Goal: Task Accomplishment & Management: Use online tool/utility

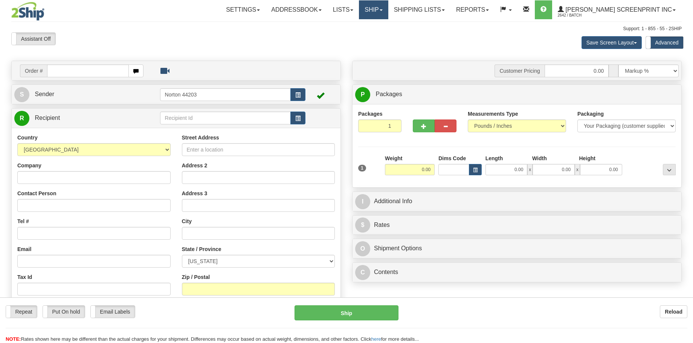
click at [388, 15] on link "Ship" at bounding box center [373, 9] width 29 height 19
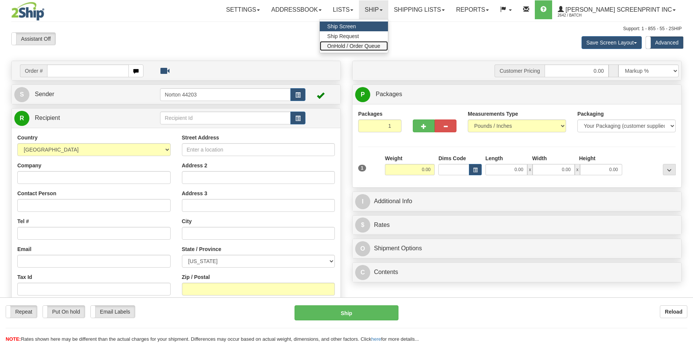
click at [380, 45] on span "OnHold / Order Queue" at bounding box center [353, 46] width 53 height 6
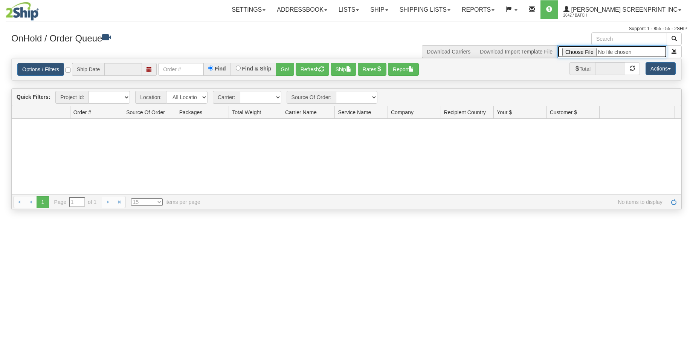
click at [584, 53] on input "file" at bounding box center [612, 51] width 110 height 13
type input "[DATE]"
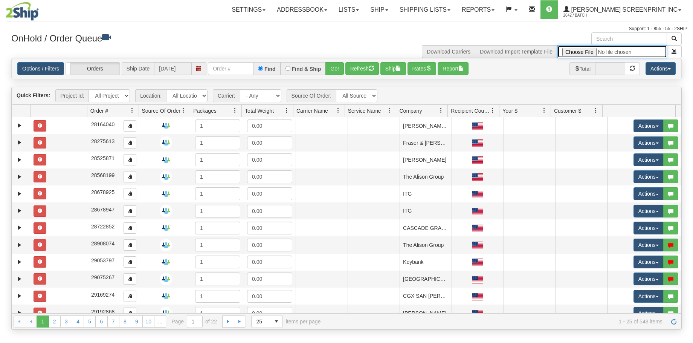
type input "C:\fakepath\Lowes Provider Signs OCT 9 FOR 2SHIP.xlsx"
click at [670, 54] on button "submit" at bounding box center [674, 51] width 15 height 13
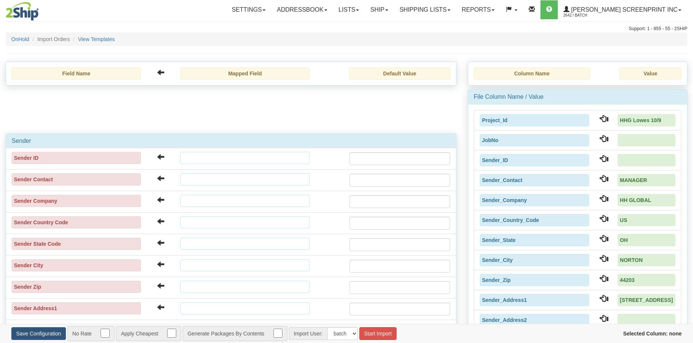
type input "2025/10/09"
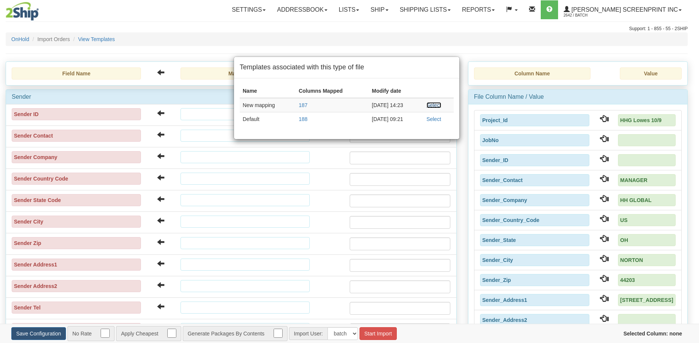
click at [437, 107] on link "Select" at bounding box center [433, 105] width 15 height 6
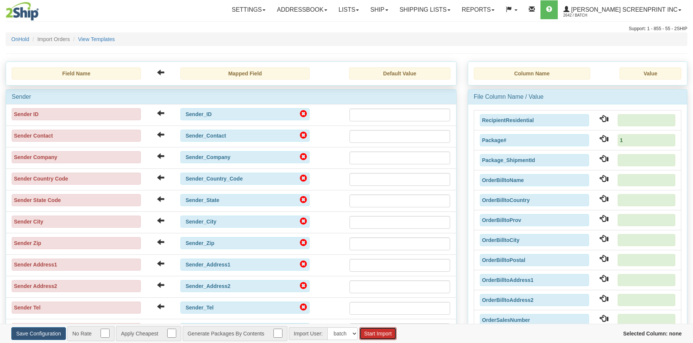
click at [380, 334] on button "Start Import" at bounding box center [377, 333] width 37 height 13
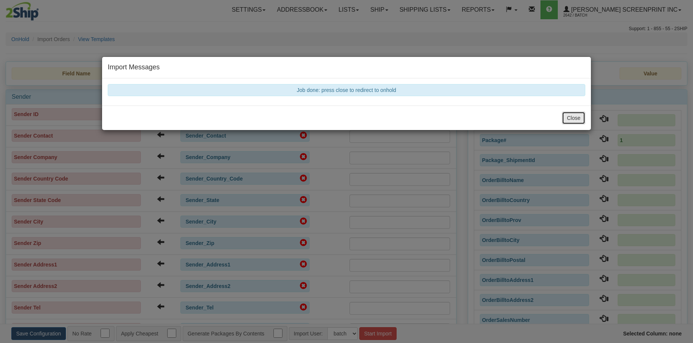
click at [577, 118] on button "Close" at bounding box center [573, 117] width 23 height 13
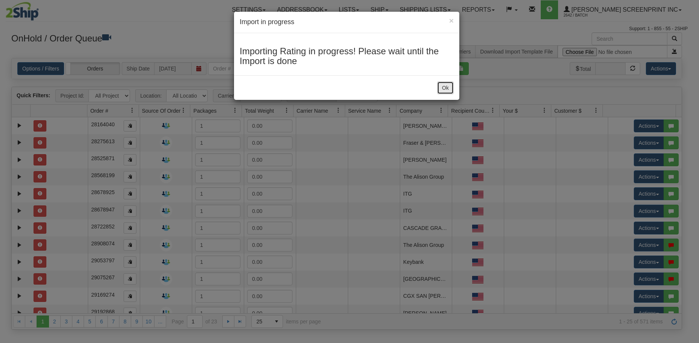
click at [444, 87] on button "Ok" at bounding box center [445, 87] width 17 height 13
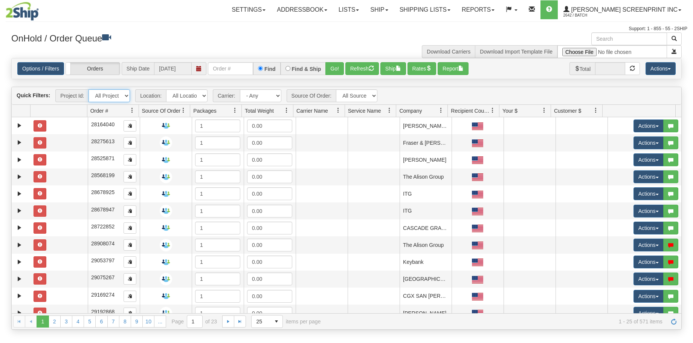
click at [123, 97] on select "All Projects HHG Lowes 10/9 Imagine ShipRequests 01.22.2024 ShipRequests 01.31.…" at bounding box center [109, 95] width 41 height 13
select select "HHG Lowes 10/9"
click at [89, 89] on select "All Projects HHG Lowes 10/9 Imagine ShipRequests 01.22.2024 ShipRequests 01.31.…" at bounding box center [109, 95] width 41 height 13
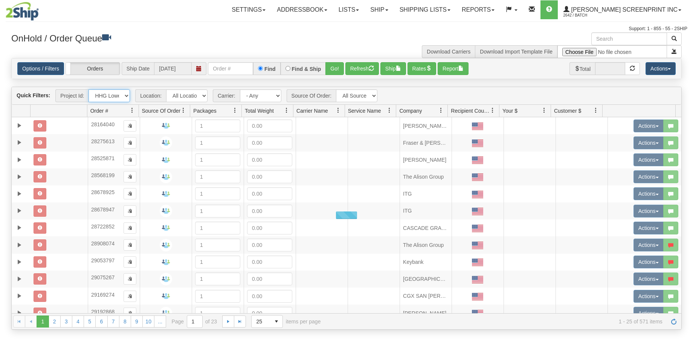
click at [122, 115] on span "Order #" at bounding box center [109, 110] width 45 height 12
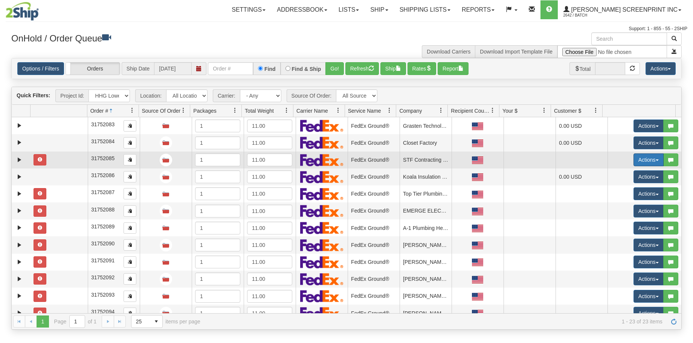
click at [641, 164] on button "Actions" at bounding box center [649, 159] width 30 height 13
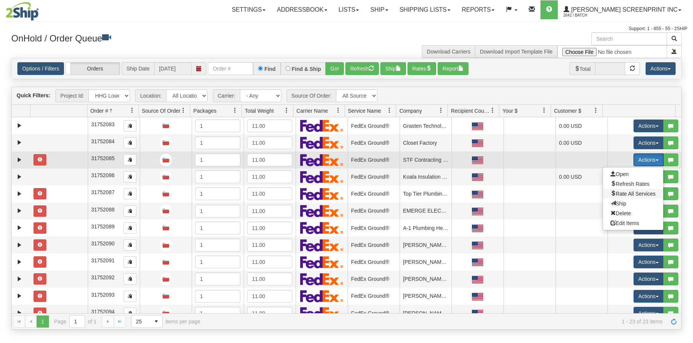
click at [623, 196] on span "Rate All Services" at bounding box center [633, 194] width 45 height 6
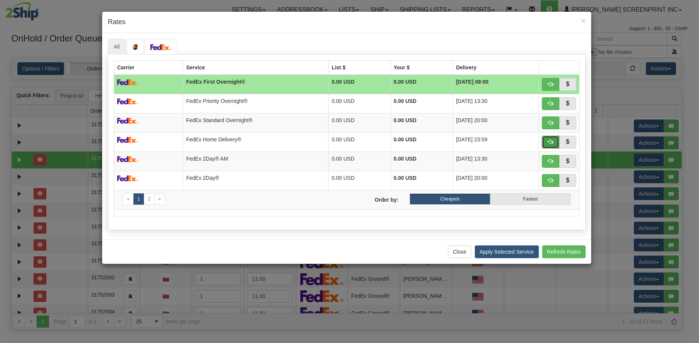
click at [549, 143] on span "button" at bounding box center [550, 141] width 5 height 5
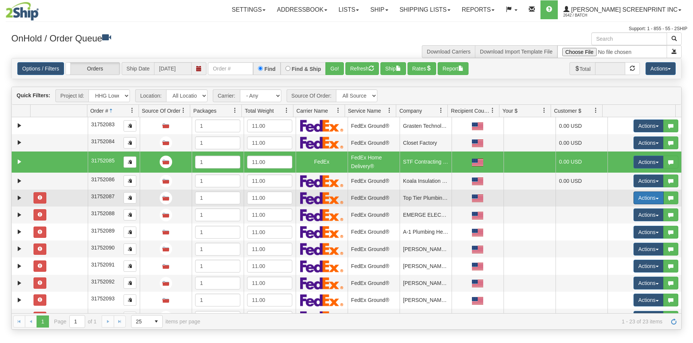
click at [635, 199] on button "Actions" at bounding box center [649, 197] width 30 height 13
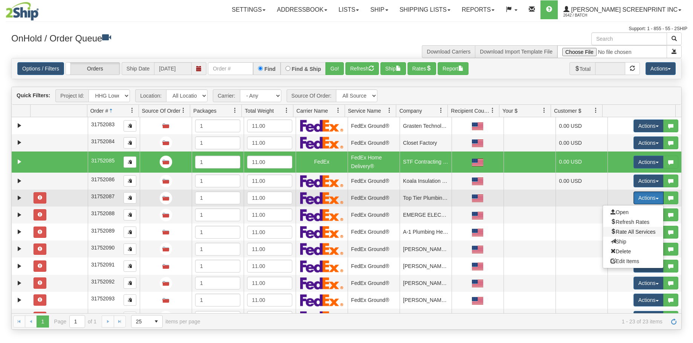
click at [636, 234] on span "Rate All Services" at bounding box center [633, 232] width 45 height 6
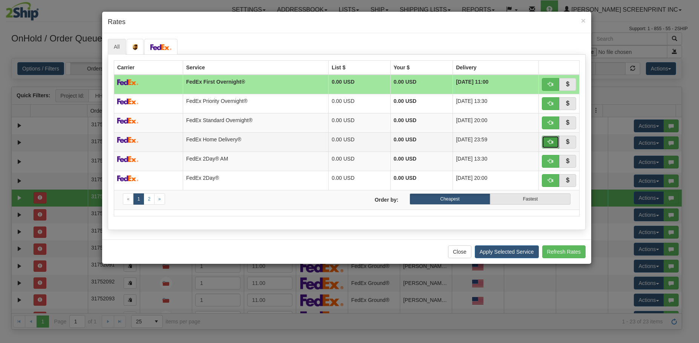
click at [550, 141] on span "button" at bounding box center [550, 141] width 5 height 5
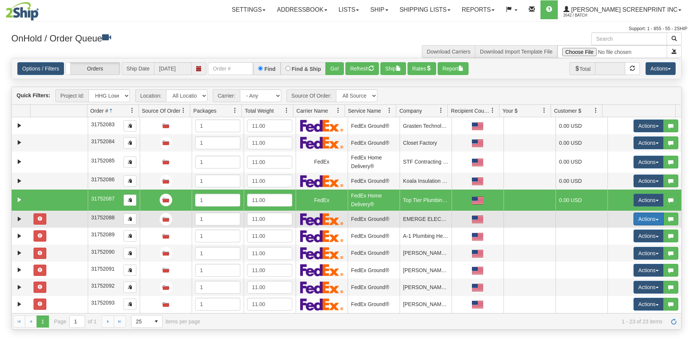
click at [648, 221] on button "Actions" at bounding box center [649, 218] width 30 height 13
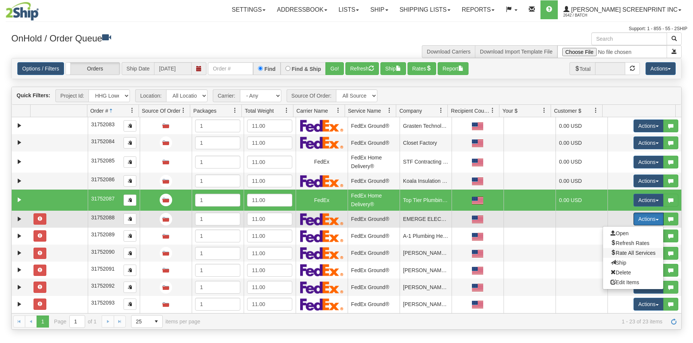
click at [643, 251] on span "Rate All Services" at bounding box center [633, 253] width 45 height 6
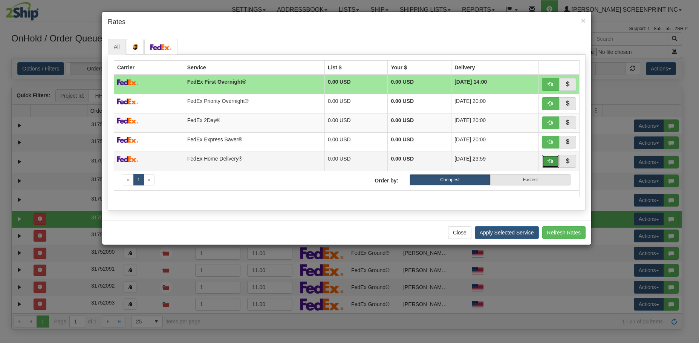
click at [547, 162] on button "button" at bounding box center [550, 161] width 17 height 13
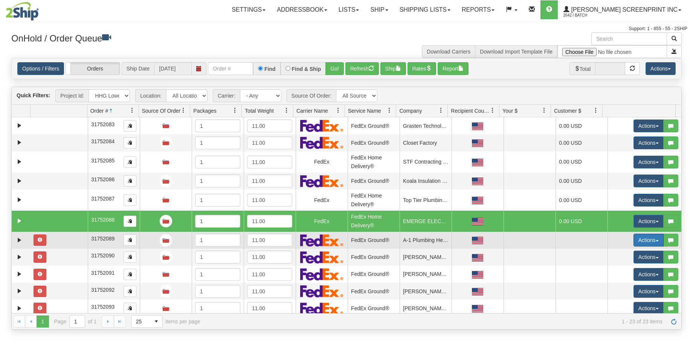
click at [644, 241] on button "Actions" at bounding box center [649, 240] width 30 height 13
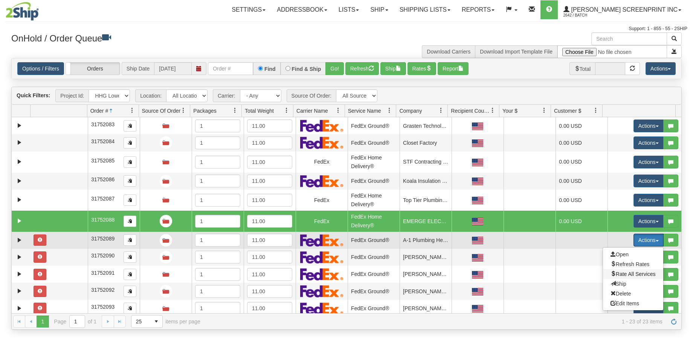
click at [640, 274] on span "Rate All Services" at bounding box center [633, 274] width 45 height 6
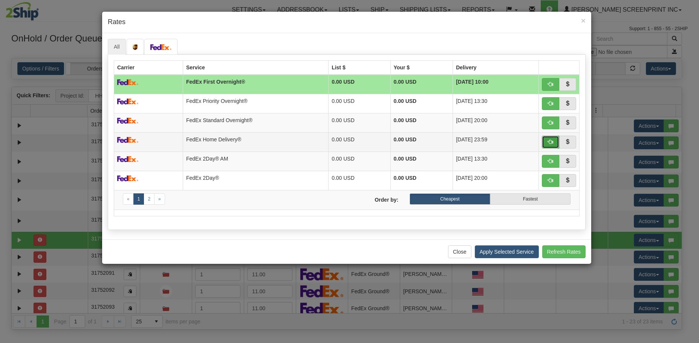
click at [551, 143] on span "button" at bounding box center [550, 141] width 5 height 5
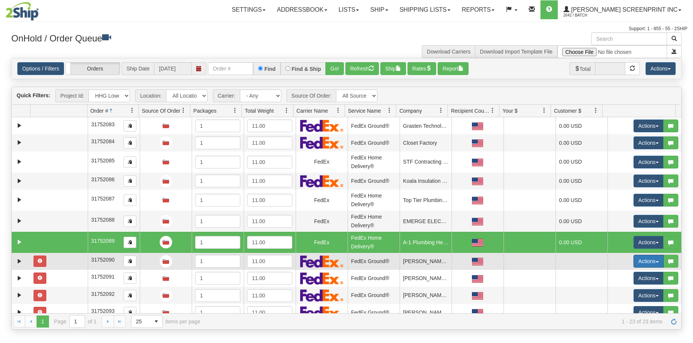
click at [648, 260] on button "Actions" at bounding box center [649, 261] width 30 height 13
click at [649, 295] on span "Rate All Services" at bounding box center [633, 295] width 45 height 6
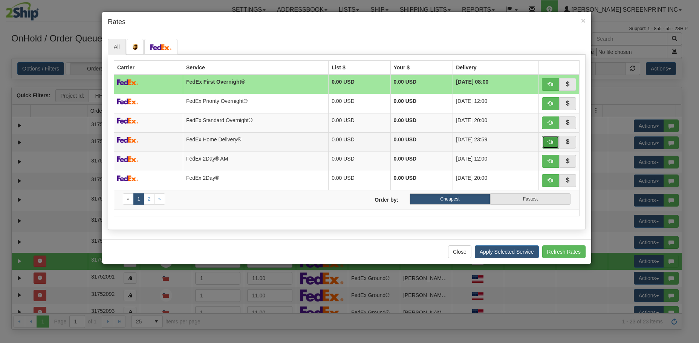
click at [546, 141] on button "button" at bounding box center [550, 142] width 17 height 13
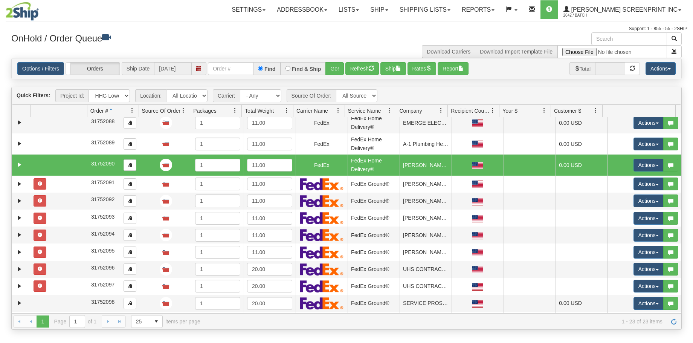
scroll to position [113, 0]
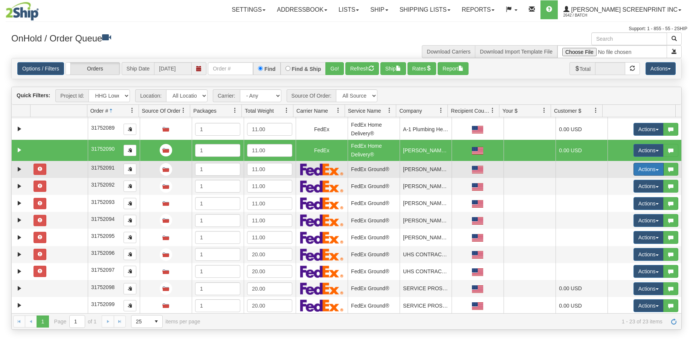
click at [650, 167] on button "Actions" at bounding box center [649, 169] width 30 height 13
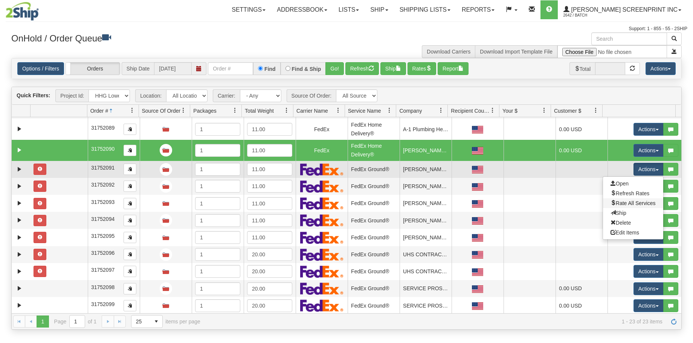
click at [625, 207] on link "Rate All Services" at bounding box center [633, 203] width 60 height 10
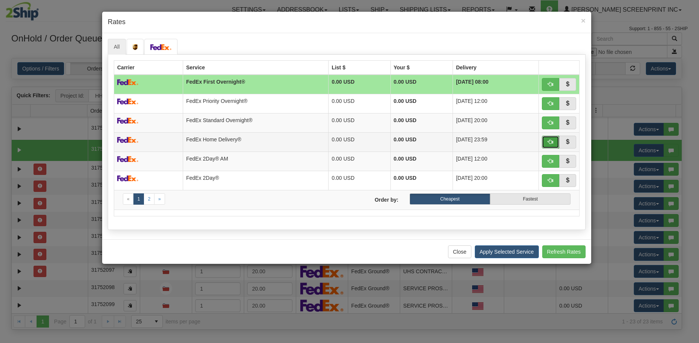
click at [554, 140] on button "button" at bounding box center [550, 142] width 17 height 13
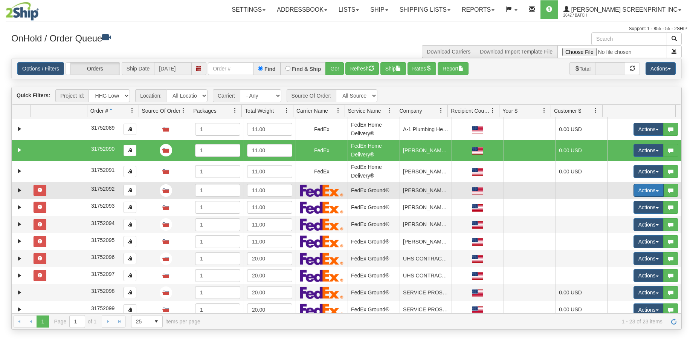
click at [656, 190] on span "button" at bounding box center [657, 191] width 3 height 2
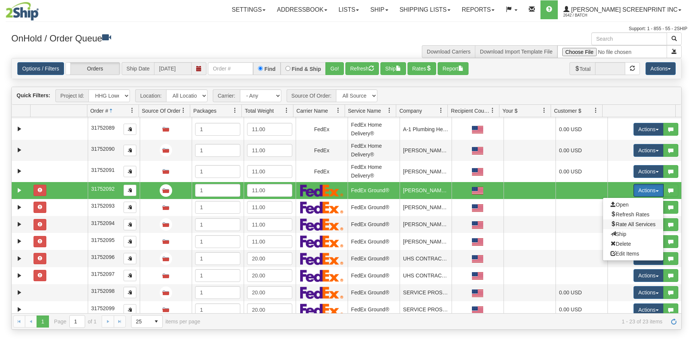
click at [628, 224] on span "Rate All Services" at bounding box center [633, 224] width 45 height 6
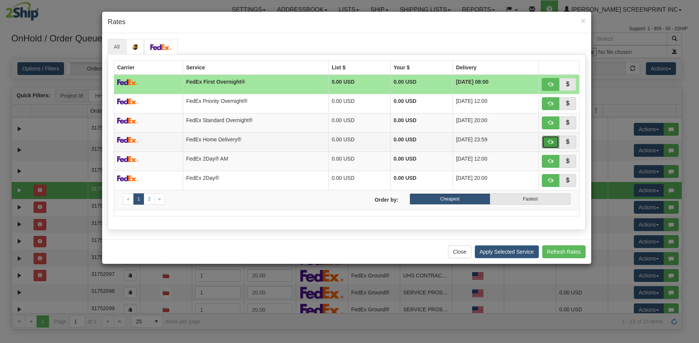
click at [551, 142] on span "button" at bounding box center [550, 141] width 5 height 5
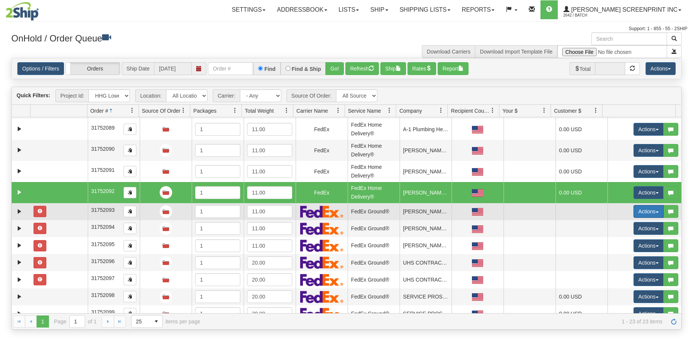
click at [644, 209] on button "Actions" at bounding box center [649, 211] width 30 height 13
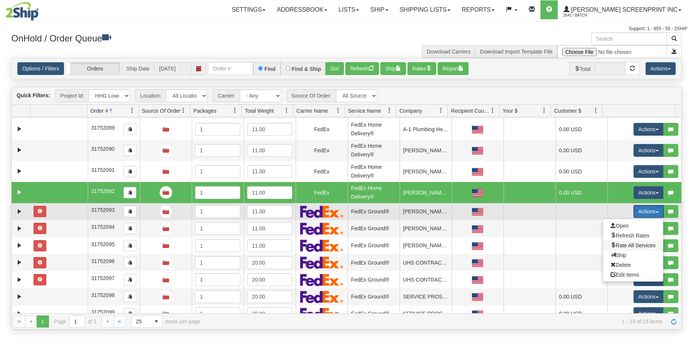
click at [638, 243] on span "Rate All Services" at bounding box center [633, 245] width 45 height 6
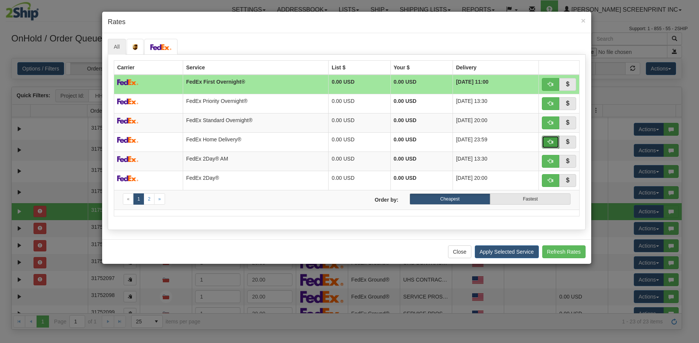
drag, startPoint x: 554, startPoint y: 140, endPoint x: 559, endPoint y: 139, distance: 5.0
click at [553, 141] on button "button" at bounding box center [550, 142] width 17 height 13
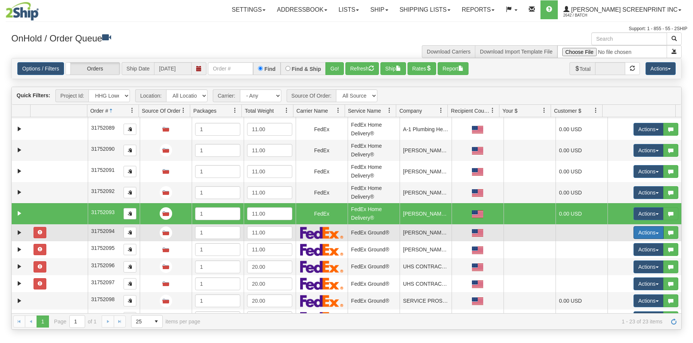
click at [656, 232] on span "button" at bounding box center [657, 233] width 3 height 2
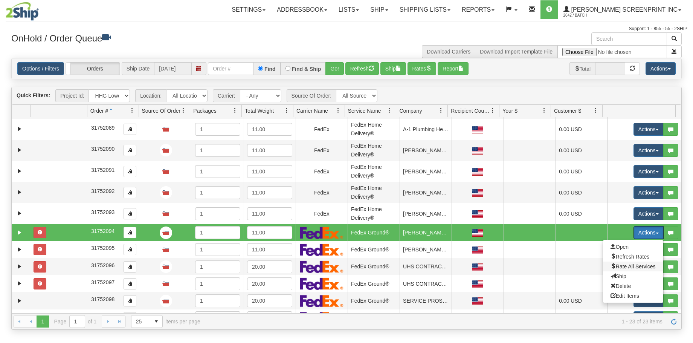
click at [649, 264] on span "Rate All Services" at bounding box center [633, 266] width 45 height 6
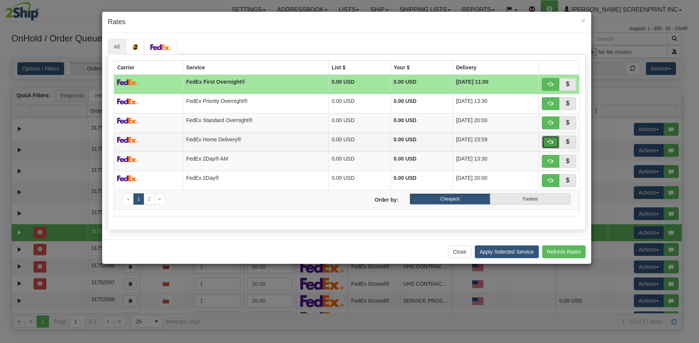
click at [548, 143] on span "button" at bounding box center [550, 141] width 5 height 5
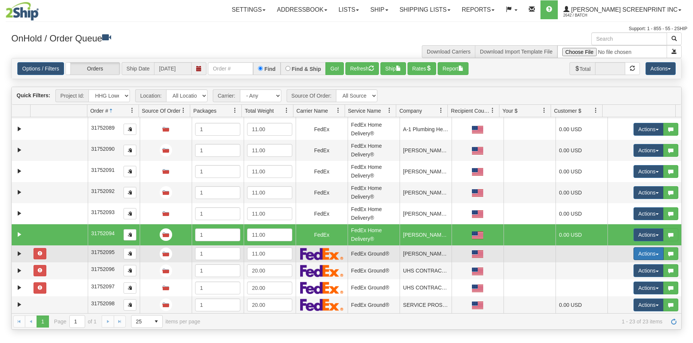
click at [647, 251] on button "Actions" at bounding box center [649, 253] width 30 height 13
click at [638, 286] on span "Rate All Services" at bounding box center [633, 287] width 45 height 6
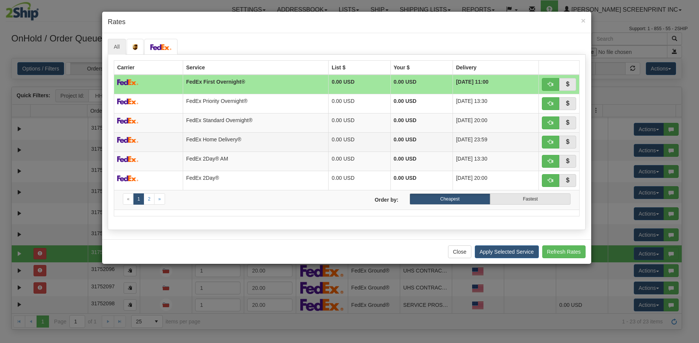
click at [541, 144] on td at bounding box center [559, 141] width 41 height 19
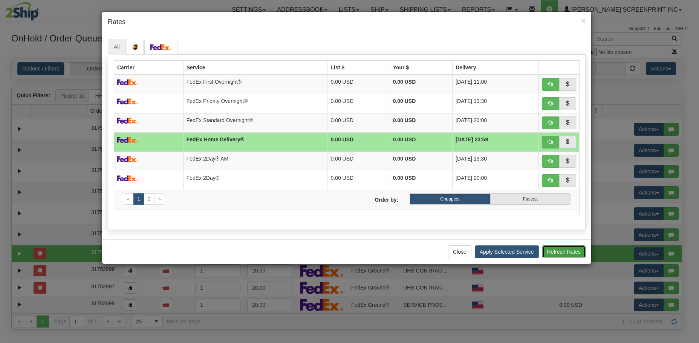
click at [569, 255] on button "Refresh Rates" at bounding box center [563, 251] width 43 height 13
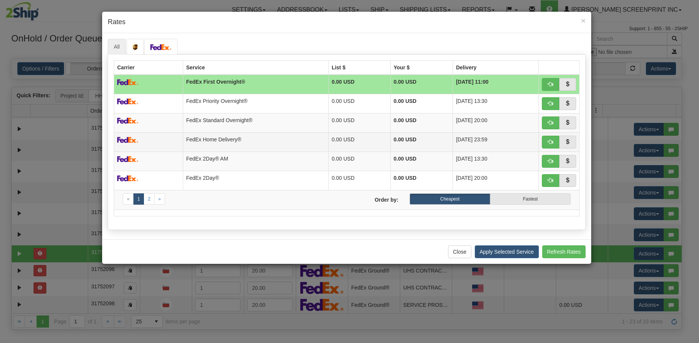
click at [260, 140] on td "FedEx Home Delivery®" at bounding box center [255, 141] width 145 height 19
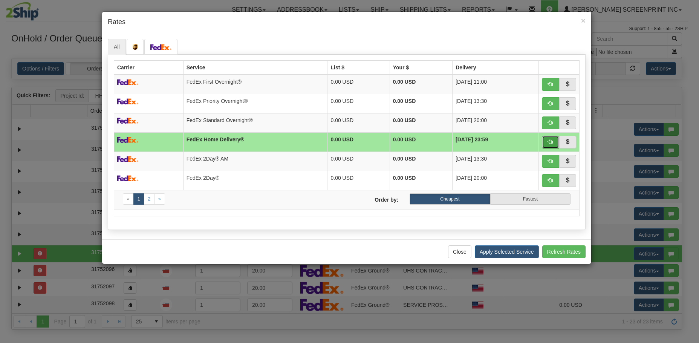
click at [546, 144] on button "button" at bounding box center [550, 142] width 17 height 13
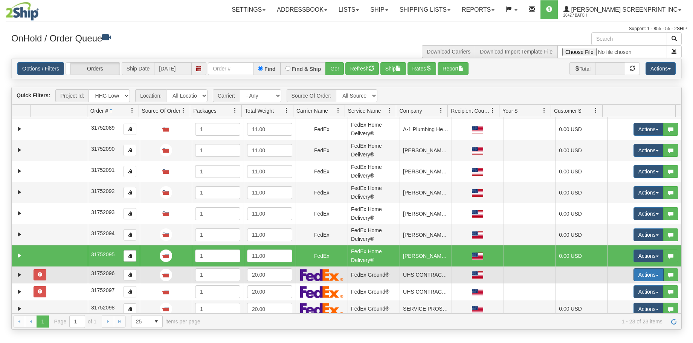
click at [656, 276] on span "button" at bounding box center [657, 276] width 3 height 2
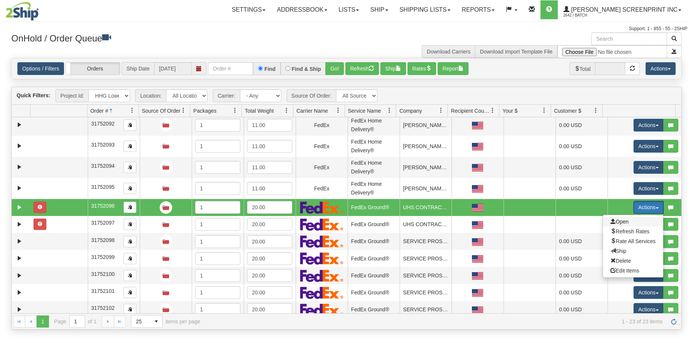
scroll to position [188, 0]
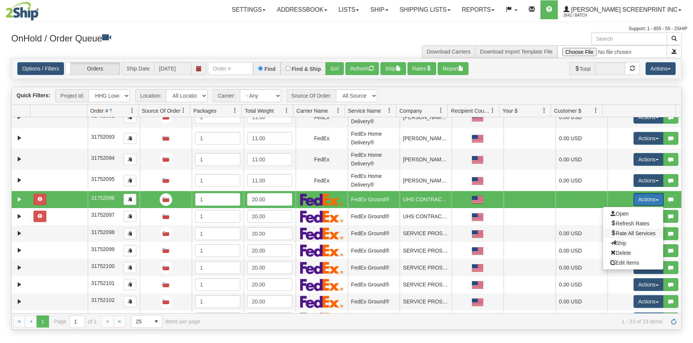
click at [636, 232] on span "Rate All Services" at bounding box center [633, 233] width 45 height 6
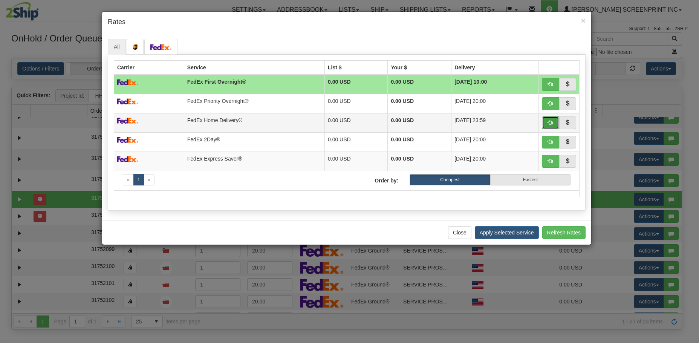
click at [548, 125] on span "button" at bounding box center [550, 122] width 5 height 5
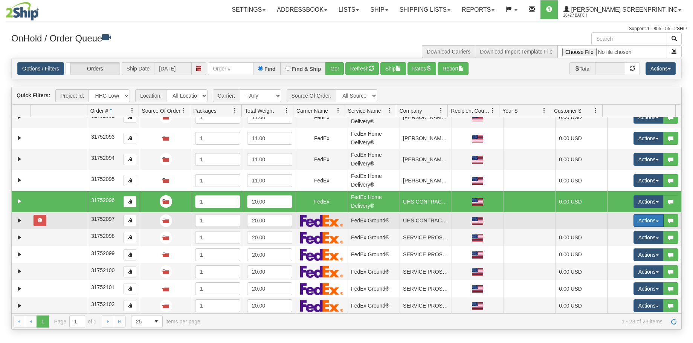
click at [646, 218] on button "Actions" at bounding box center [649, 220] width 30 height 13
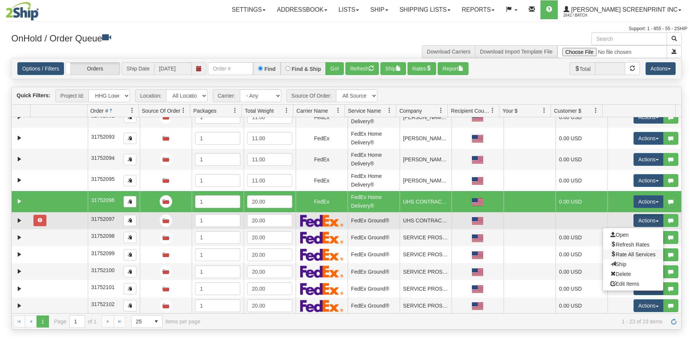
click at [640, 251] on link "Rate All Services" at bounding box center [633, 254] width 60 height 10
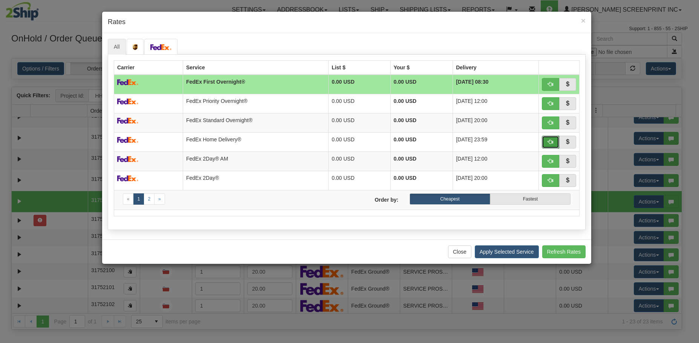
click at [552, 144] on span "button" at bounding box center [550, 141] width 5 height 5
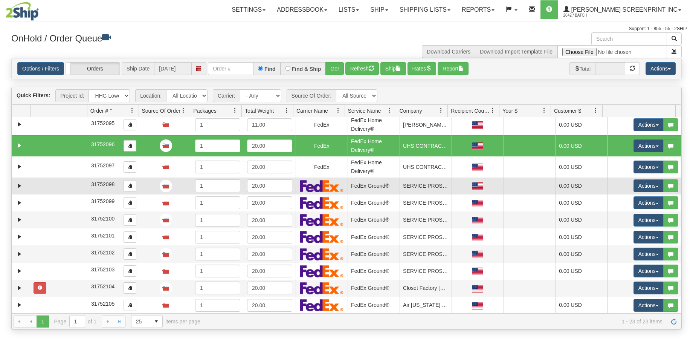
scroll to position [244, 0]
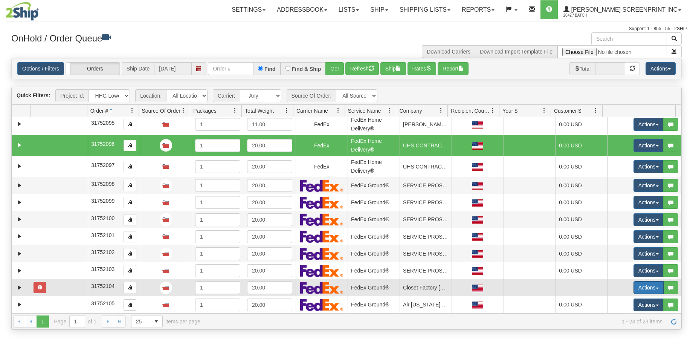
click at [638, 286] on button "Actions" at bounding box center [649, 287] width 30 height 13
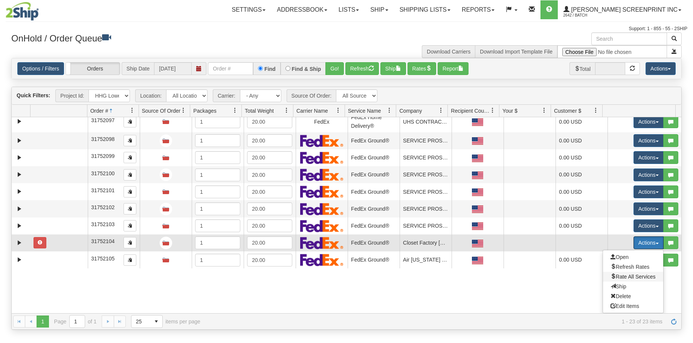
click at [629, 276] on span "Rate All Services" at bounding box center [633, 276] width 45 height 6
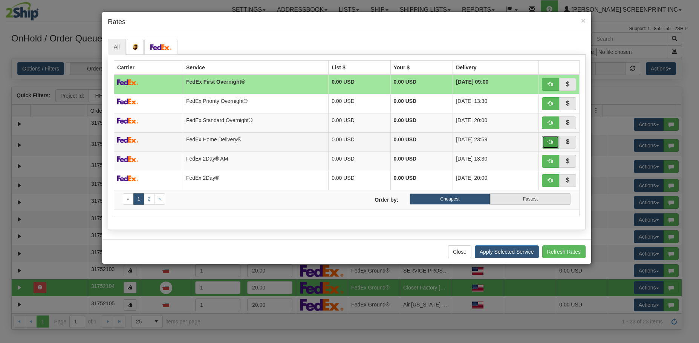
click at [544, 141] on button "button" at bounding box center [550, 142] width 17 height 13
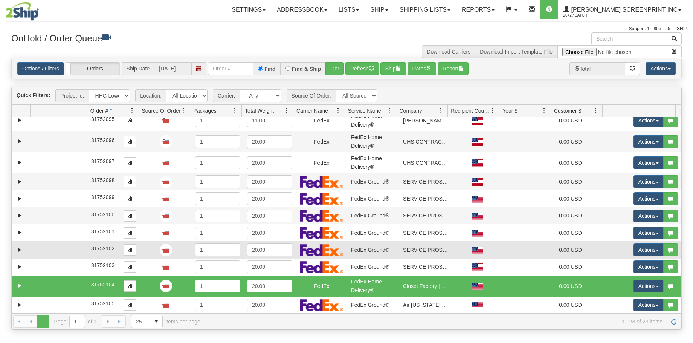
scroll to position [249, 0]
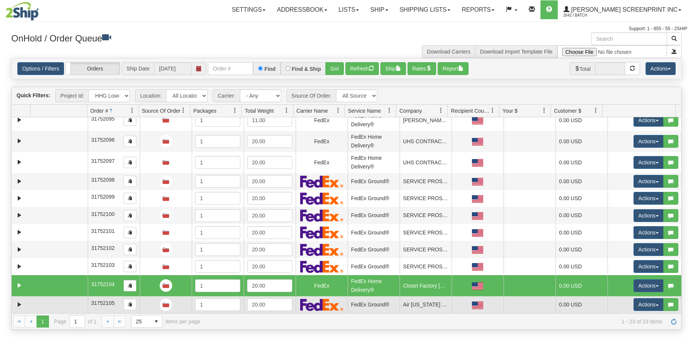
click at [73, 303] on td at bounding box center [59, 304] width 57 height 17
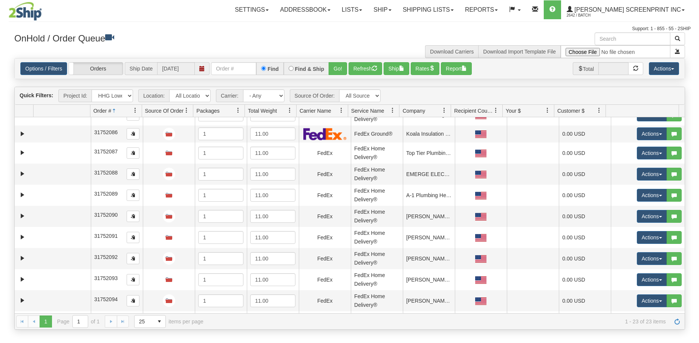
scroll to position [0, 0]
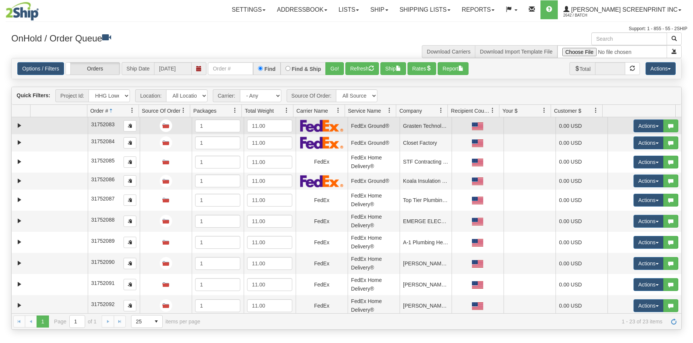
click at [55, 123] on td at bounding box center [59, 125] width 57 height 17
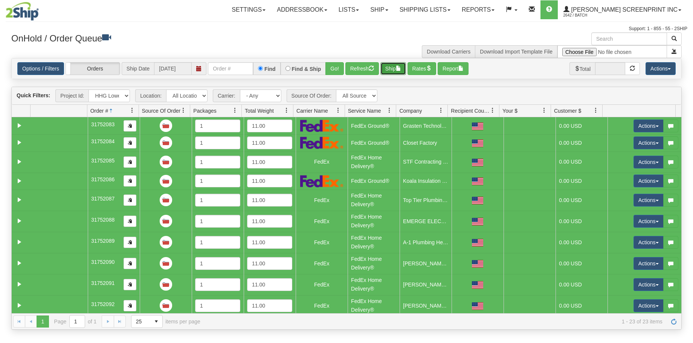
click at [401, 70] on span "button" at bounding box center [398, 68] width 5 height 5
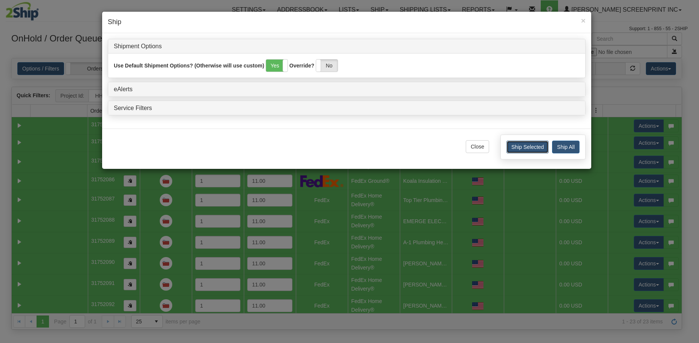
click at [524, 150] on button "Ship Selected" at bounding box center [527, 146] width 42 height 13
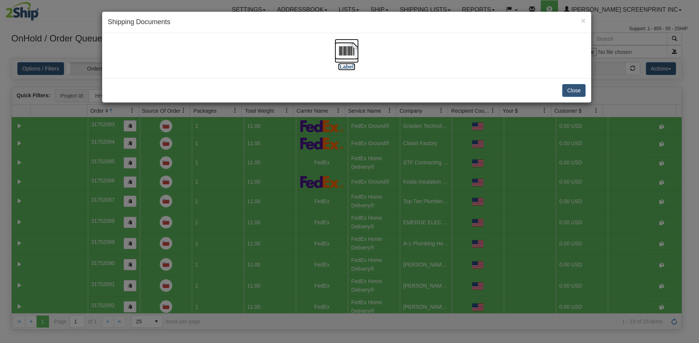
click at [350, 60] on img at bounding box center [346, 51] width 24 height 24
